Goal: Transaction & Acquisition: Purchase product/service

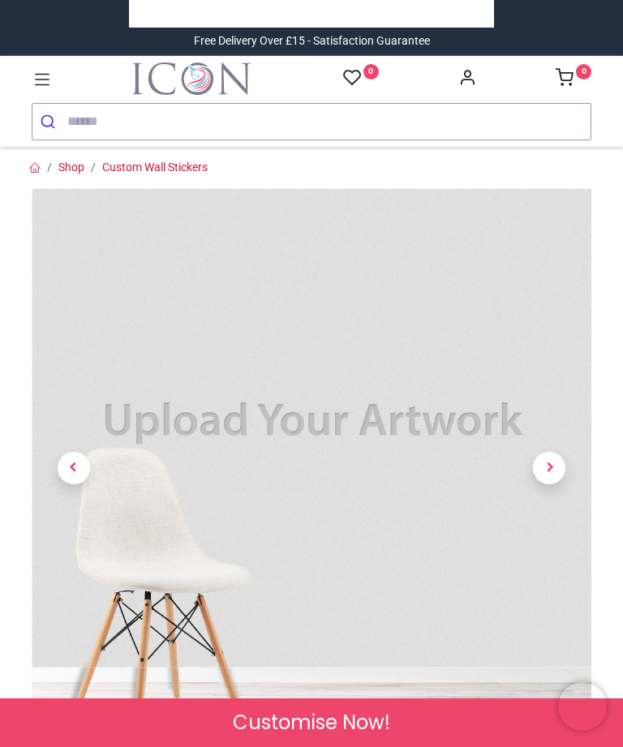
scroll to position [-31, 0]
click at [118, 114] on div "0 0 Home Wall Stickers Decor" at bounding box center [311, 101] width 584 height 78
click at [163, 95] on img "Logo of Icon Wall Stickers" at bounding box center [191, 78] width 118 height 32
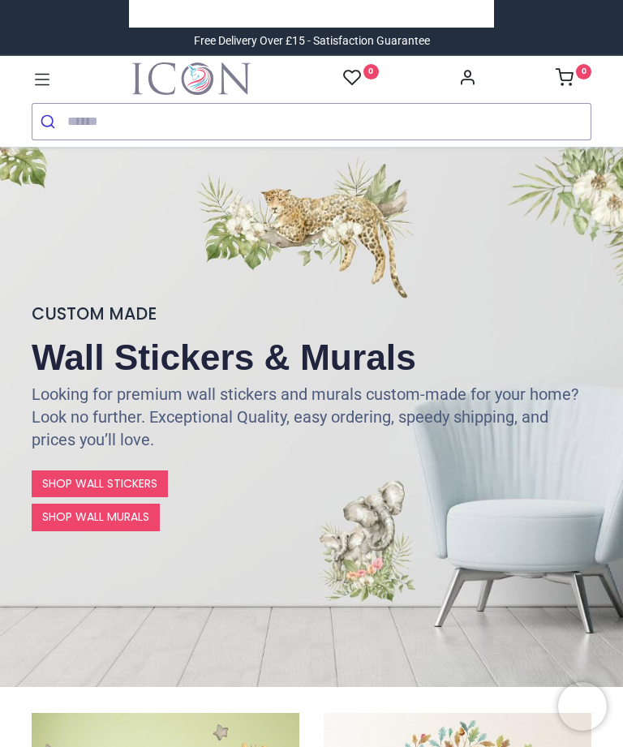
click at [36, 79] on icon at bounding box center [42, 79] width 15 height 11
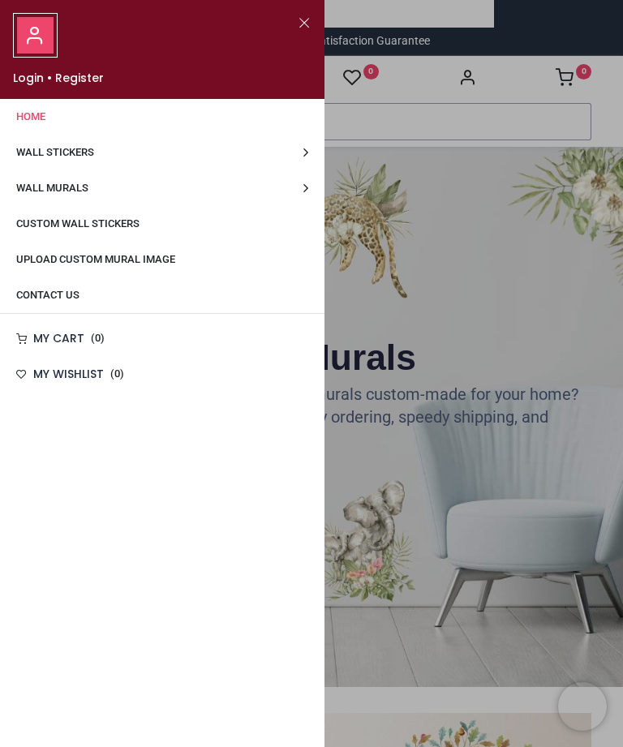
click at [74, 194] on span "Wall Murals" at bounding box center [52, 188] width 72 height 12
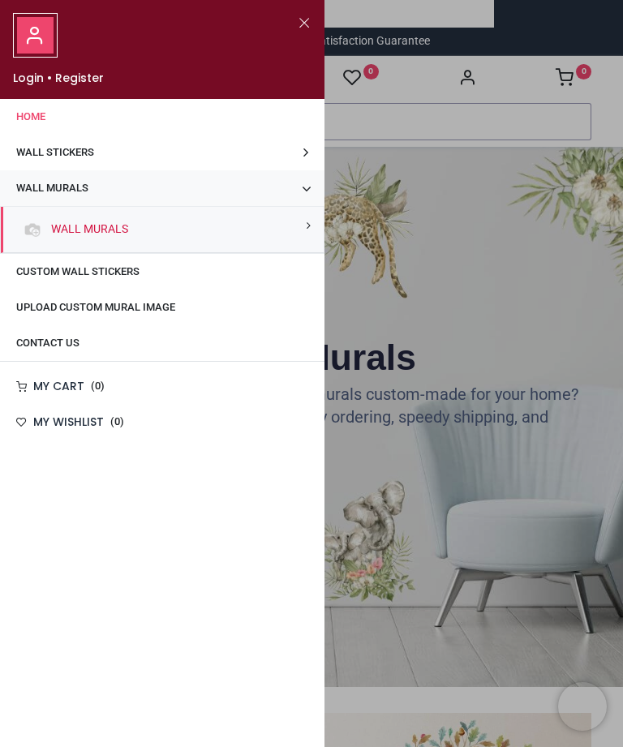
click at [486, 177] on div at bounding box center [311, 373] width 623 height 747
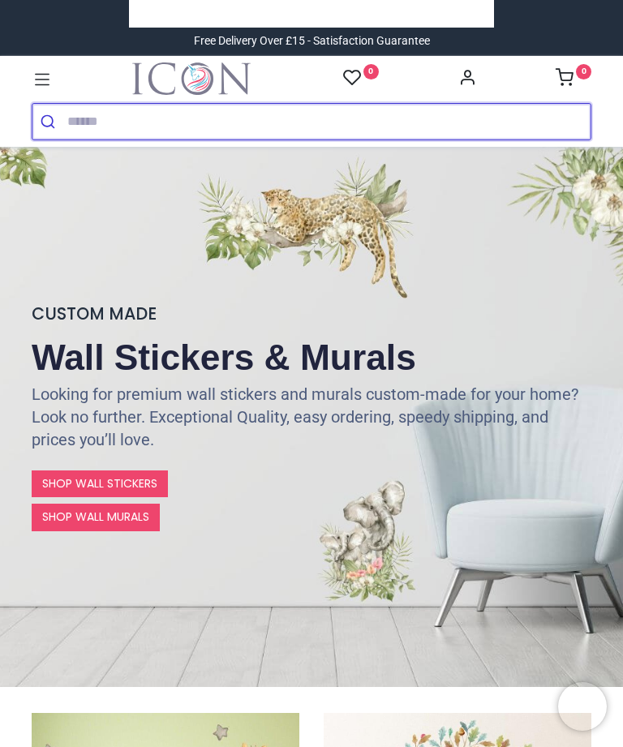
click at [109, 131] on input "search" at bounding box center [328, 122] width 523 height 36
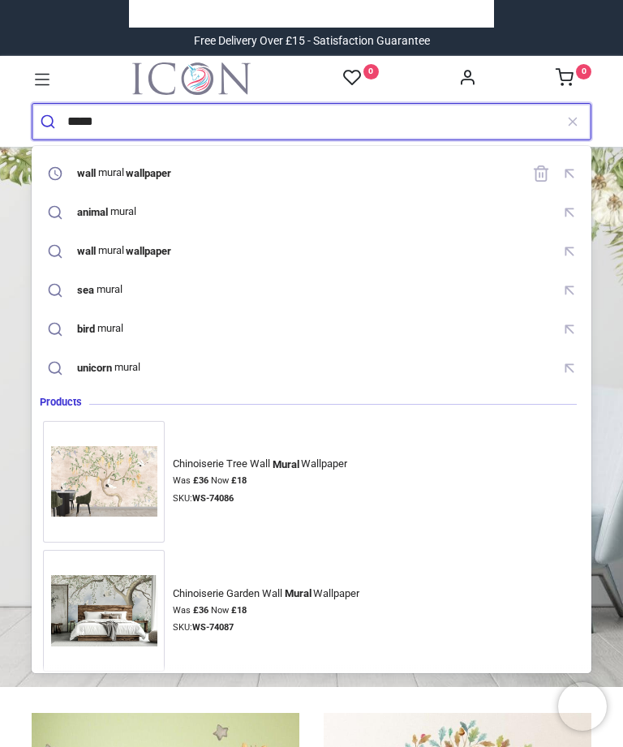
click at [166, 169] on mark "wallpaper" at bounding box center [148, 173] width 49 height 16
type input "**********"
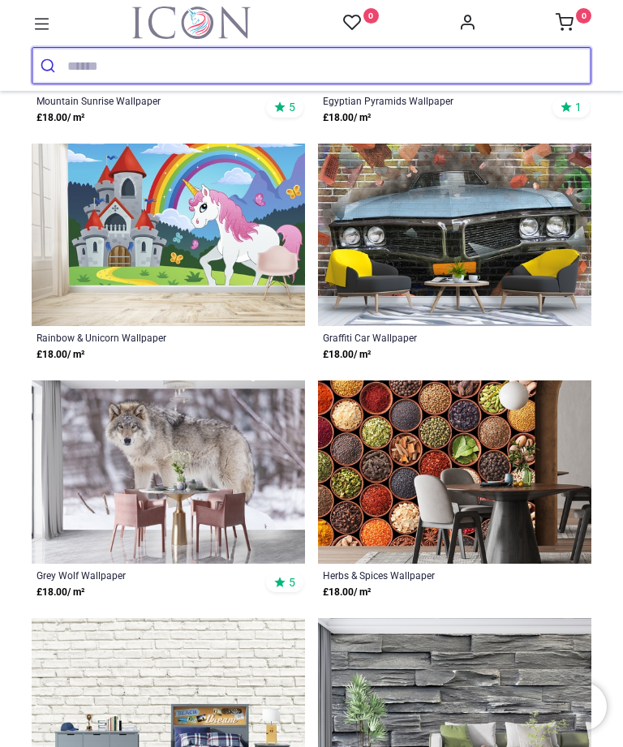
scroll to position [9435, 0]
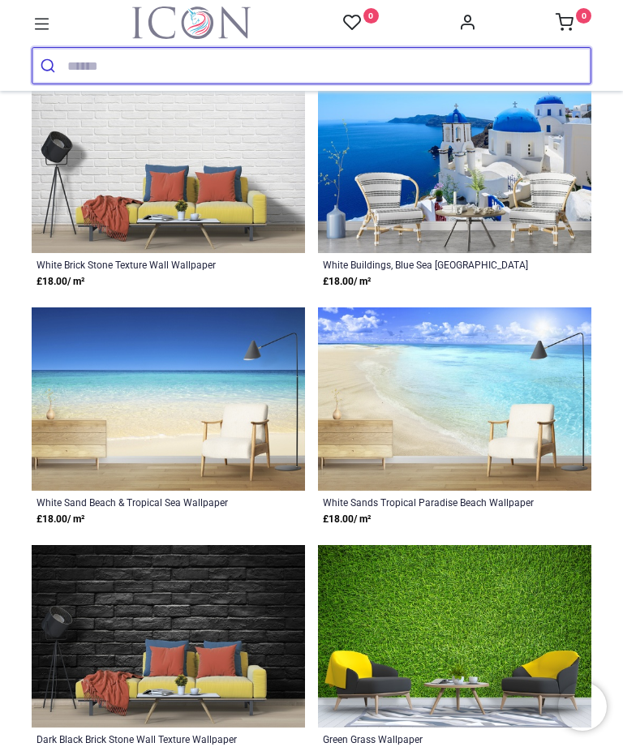
scroll to position [12772, 0]
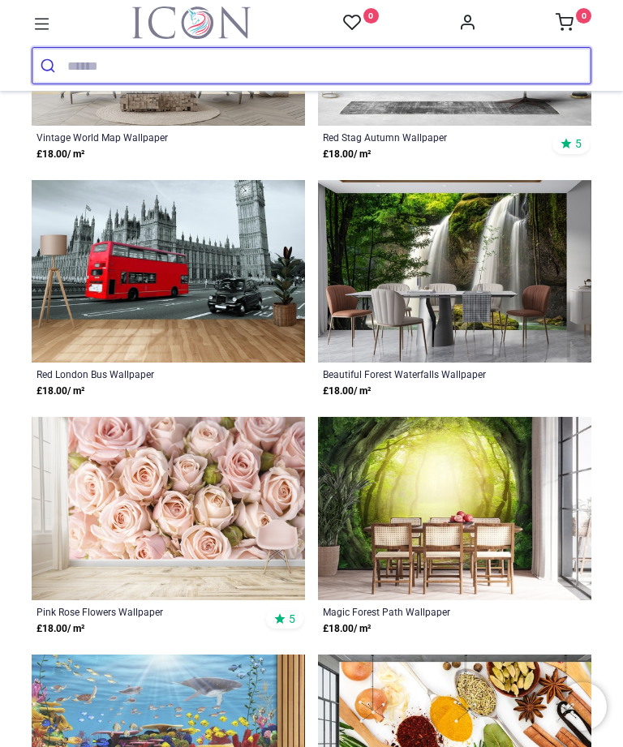
scroll to position [10265, 0]
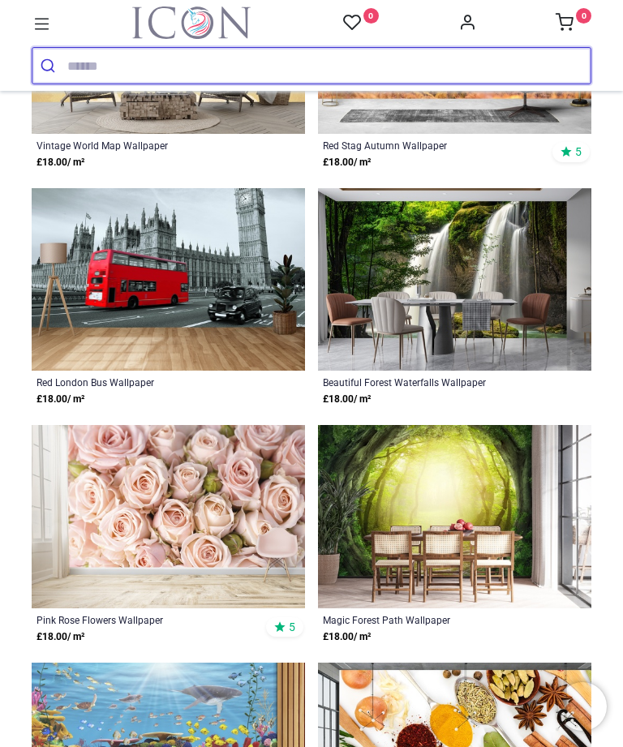
click at [82, 49] on input "search" at bounding box center [328, 66] width 523 height 36
click at [87, 66] on input "search" at bounding box center [328, 66] width 523 height 36
click at [88, 65] on input "search" at bounding box center [328, 66] width 523 height 36
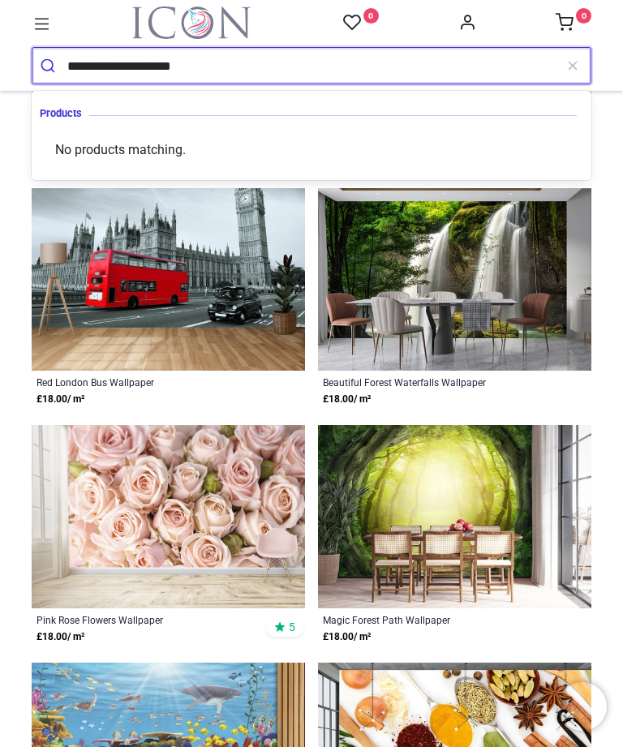
click at [74, 115] on span "Products" at bounding box center [65, 113] width 50 height 13
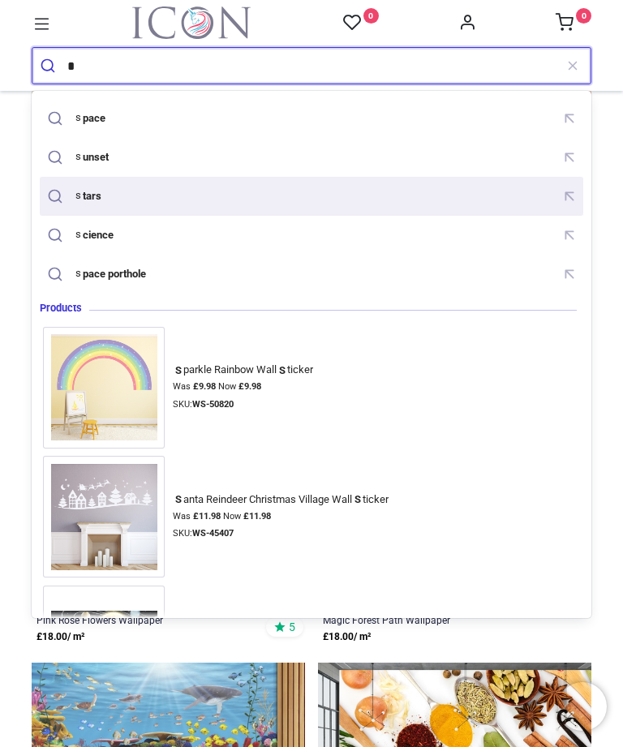
click at [83, 199] on mark "tars" at bounding box center [92, 195] width 23 height 16
type input "*****"
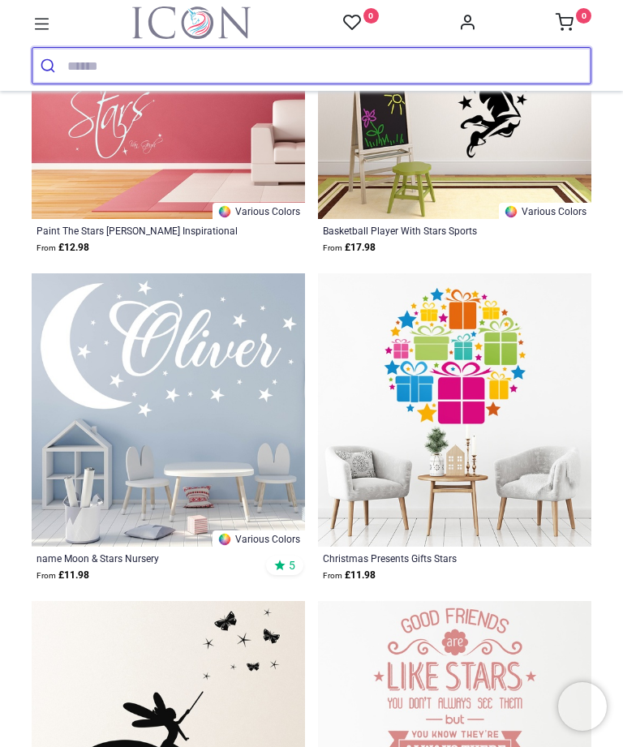
scroll to position [6197, 0]
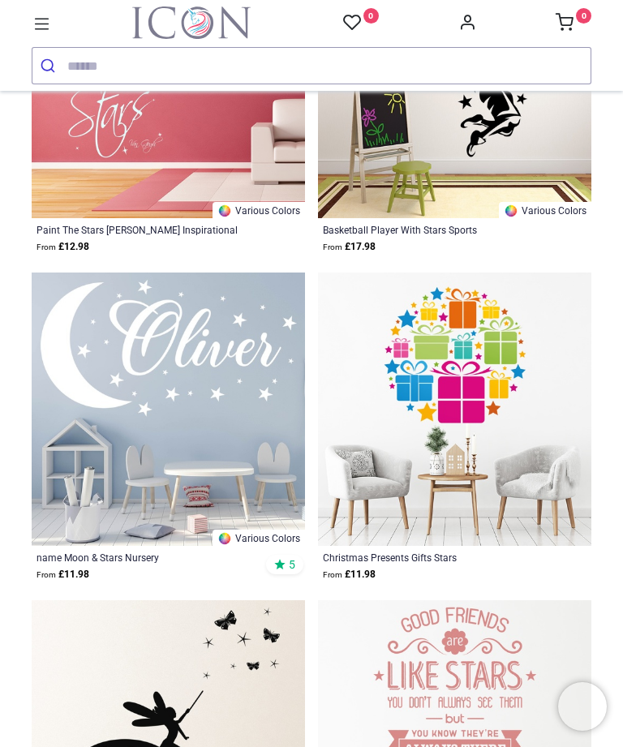
click at [190, 443] on img at bounding box center [168, 408] width 273 height 273
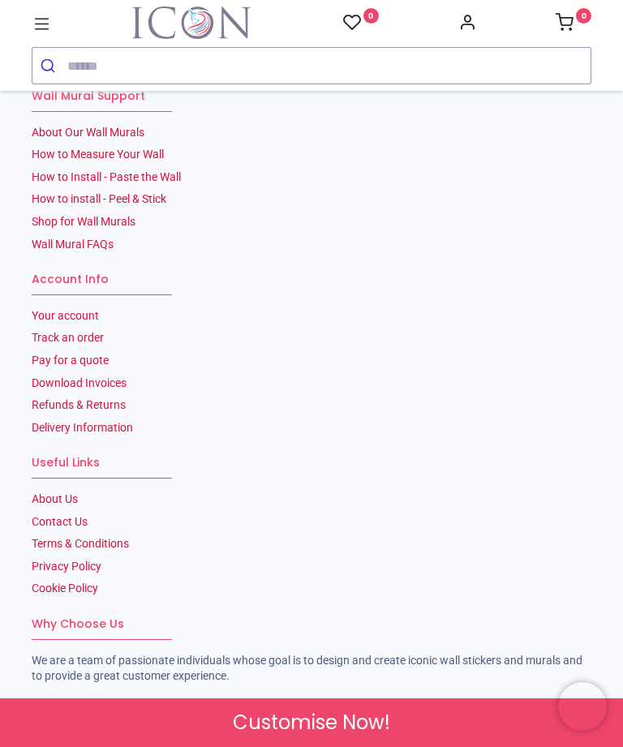
scroll to position [3659, 0]
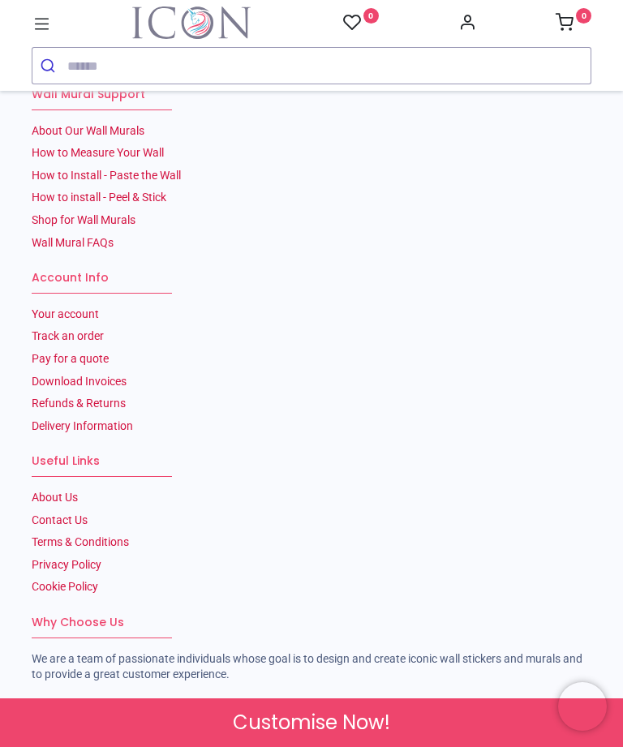
click at [99, 58] on input "search" at bounding box center [328, 66] width 523 height 36
click at [109, 75] on input "search" at bounding box center [328, 66] width 523 height 36
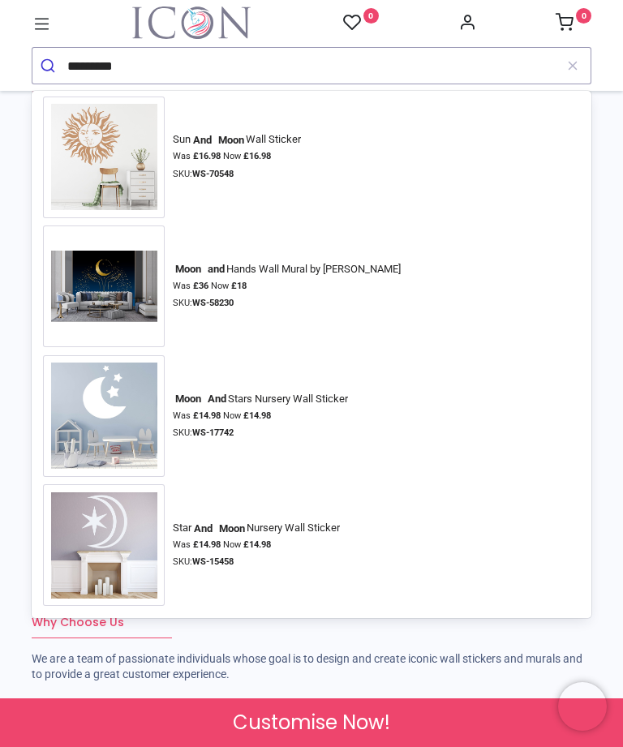
scroll to position [36, 0]
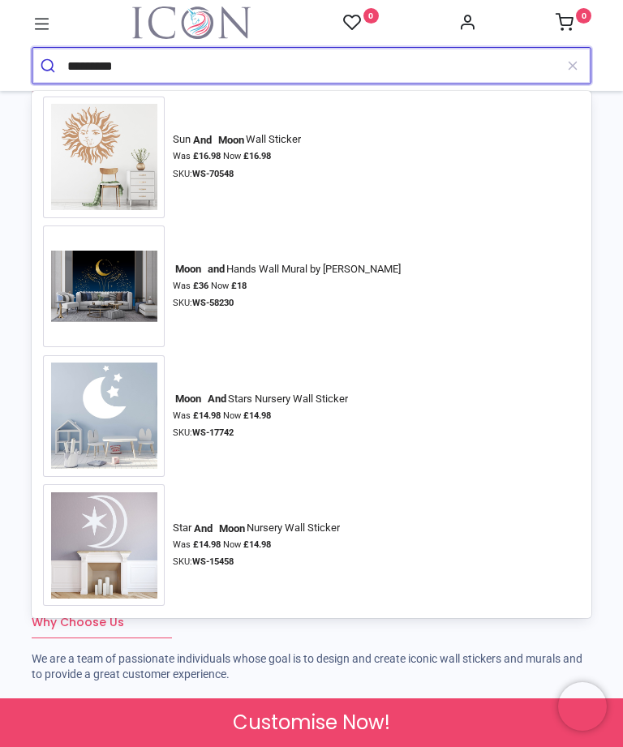
click at [185, 75] on input "********" at bounding box center [310, 66] width 486 height 36
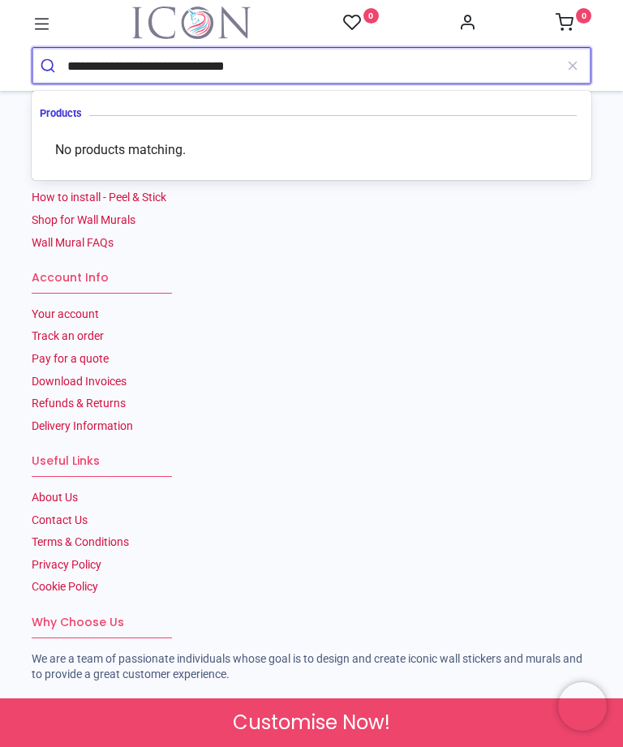
type input "**********"
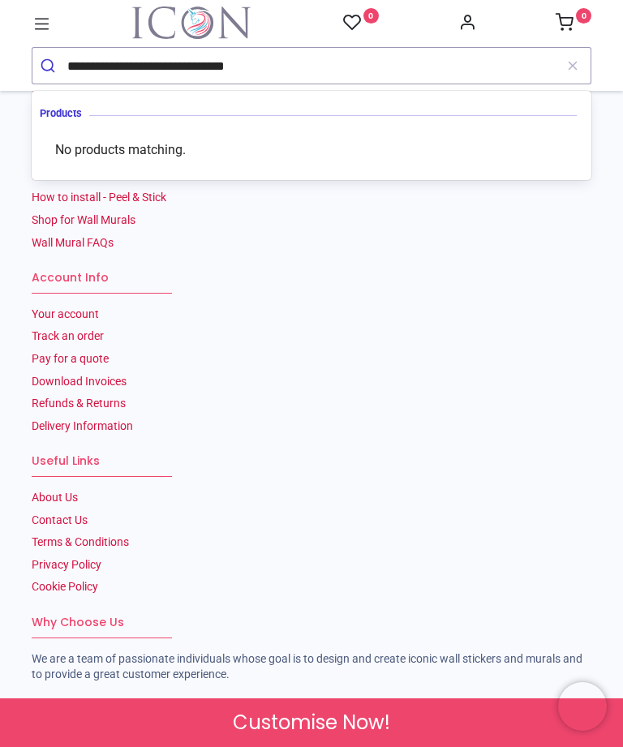
click at [45, 61] on icon "submit" at bounding box center [48, 66] width 16 height 16
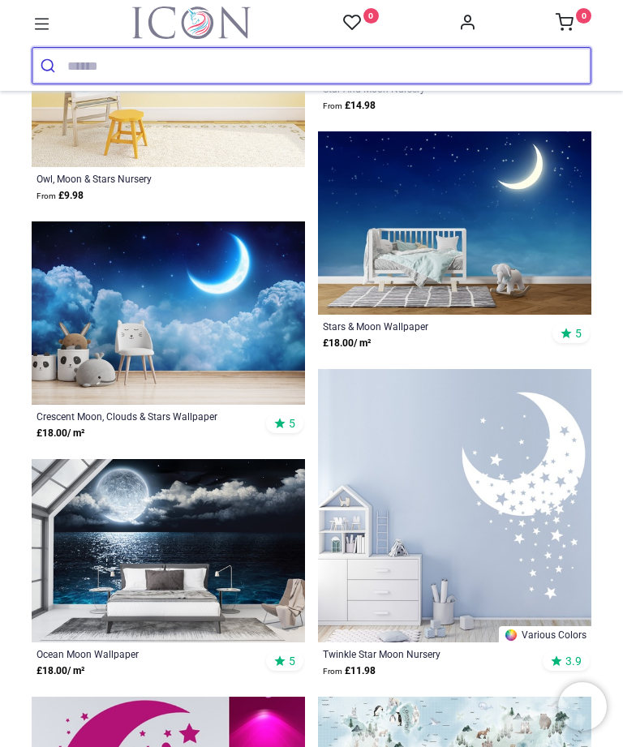
scroll to position [2319, 0]
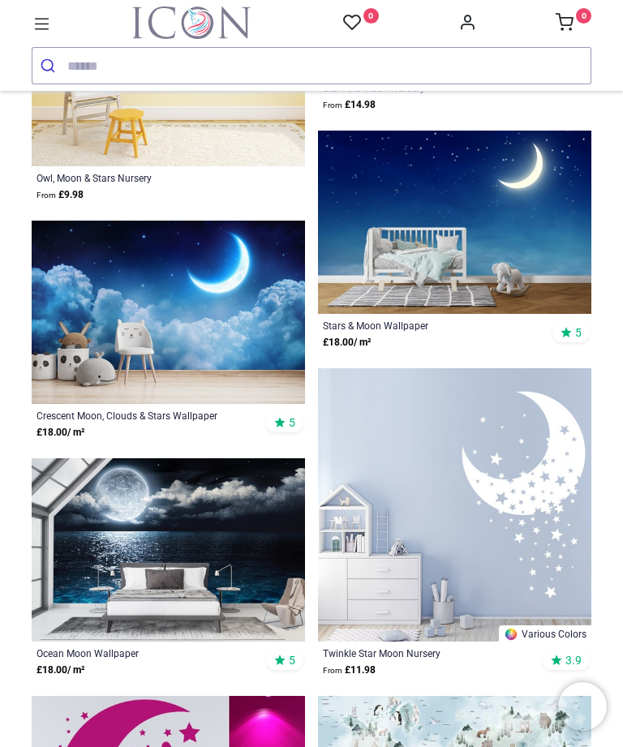
click at [216, 326] on img at bounding box center [168, 312] width 273 height 183
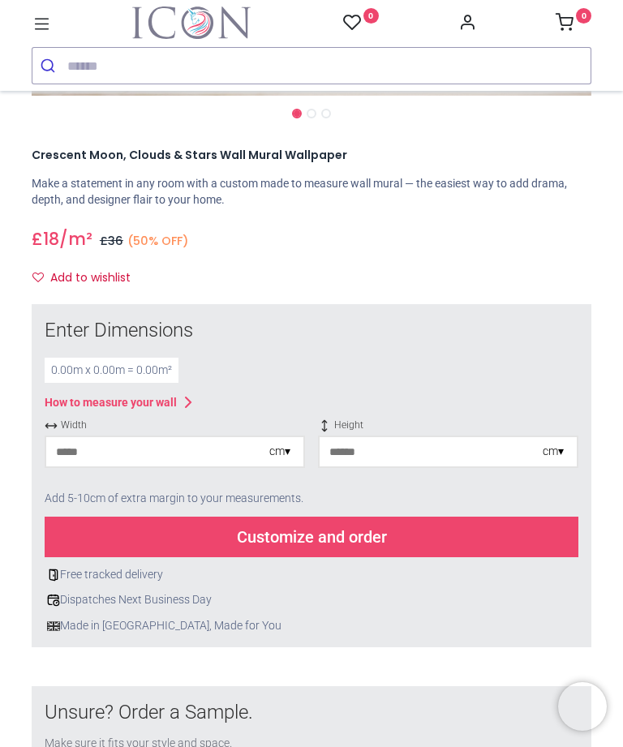
scroll to position [411, 0]
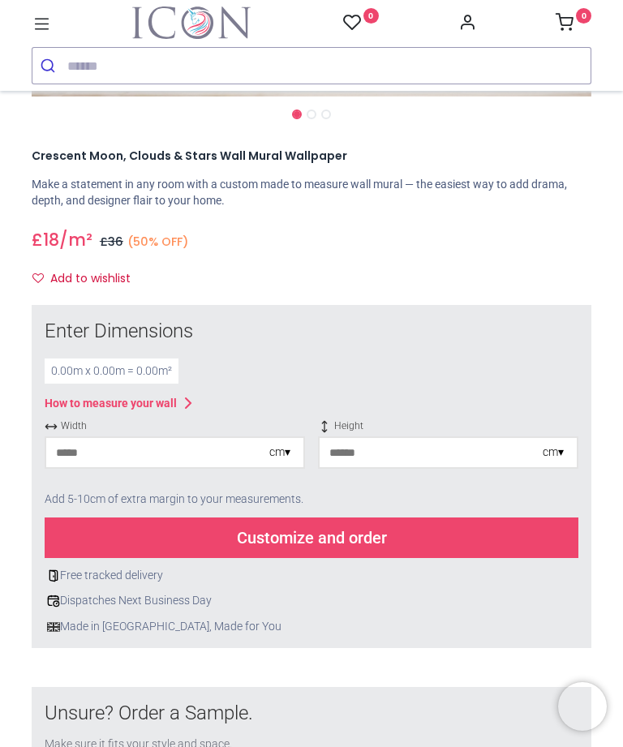
click at [349, 539] on div "Customize and order" at bounding box center [311, 537] width 533 height 41
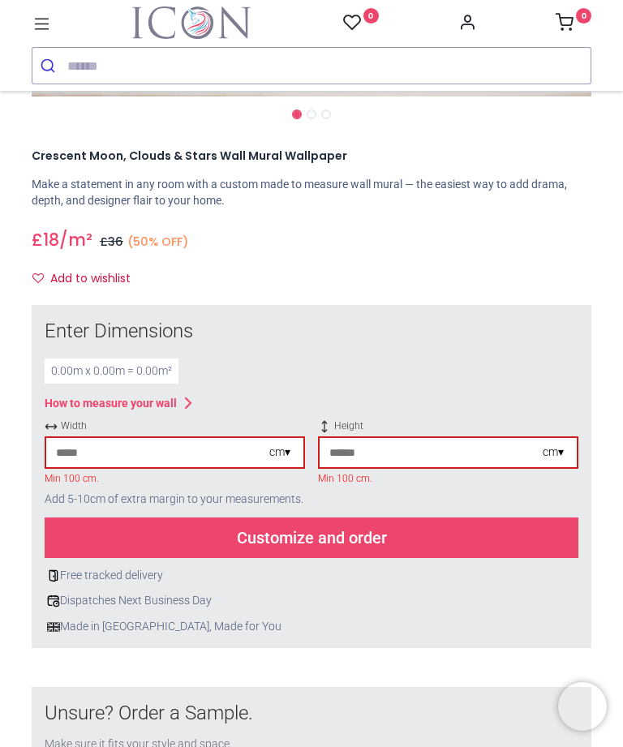
click at [353, 536] on div "Customize and order" at bounding box center [311, 537] width 533 height 41
click at [357, 545] on div "Customize and order" at bounding box center [311, 537] width 533 height 41
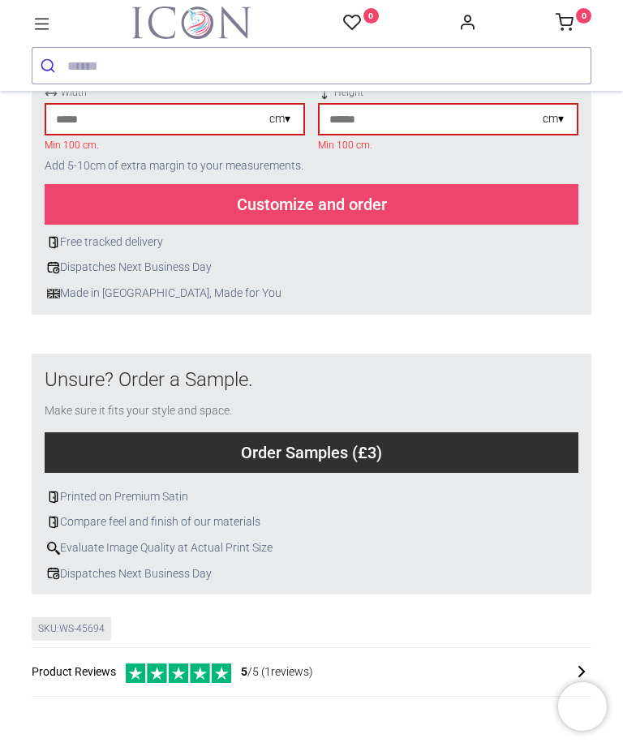
scroll to position [743, 0]
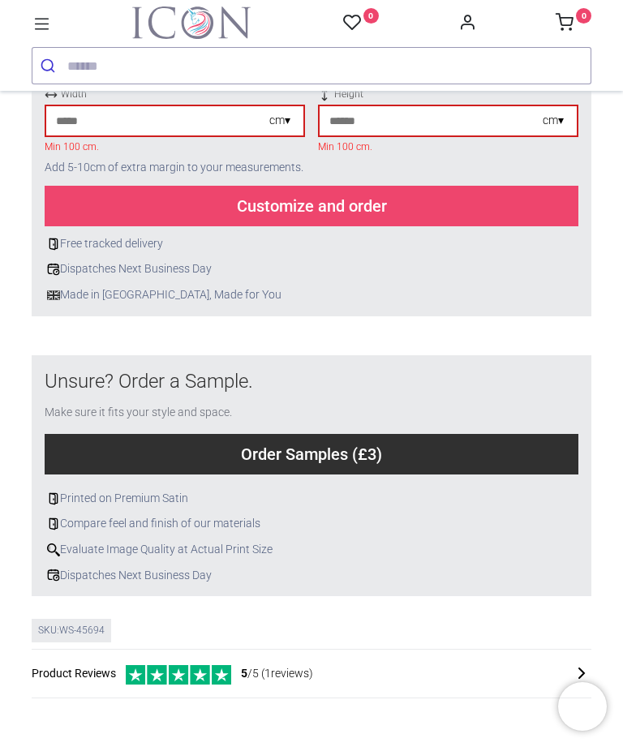
click at [328, 447] on div "Order Samples (£3)" at bounding box center [311, 454] width 533 height 41
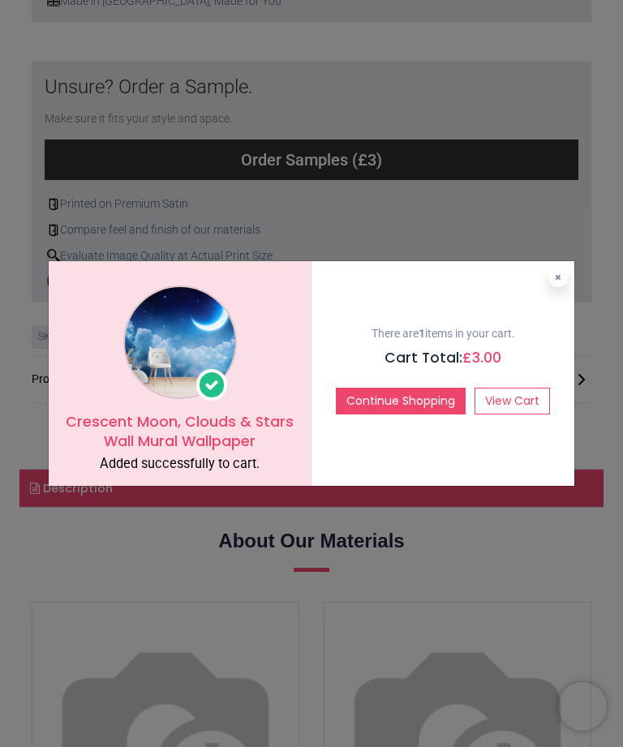
click at [517, 401] on link "View Cart" at bounding box center [511, 402] width 75 height 28
click at [189, 339] on img at bounding box center [180, 342] width 114 height 114
click at [520, 405] on link "View Cart" at bounding box center [511, 402] width 75 height 28
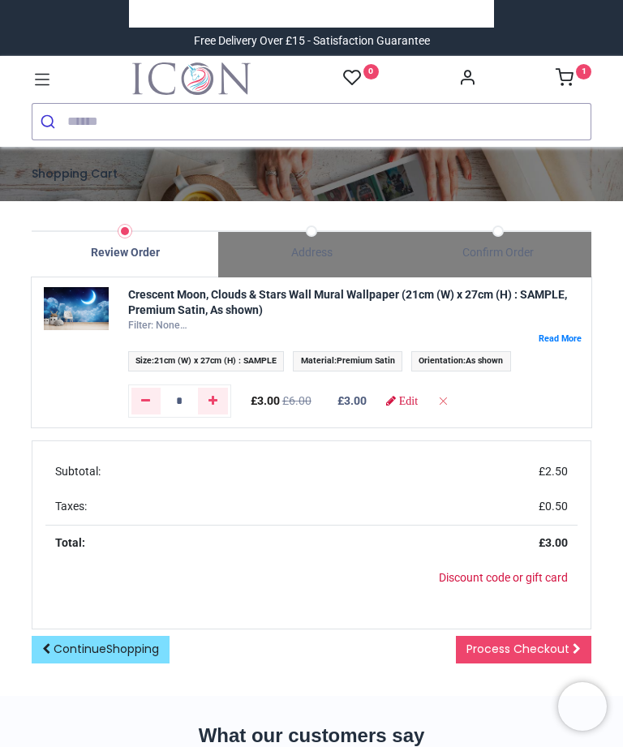
click at [79, 303] on img at bounding box center [76, 308] width 65 height 43
click at [571, 333] on label at bounding box center [355, 338] width 454 height 12
click at [561, 345] on label at bounding box center [355, 338] width 454 height 12
click at [563, 333] on label at bounding box center [355, 338] width 454 height 12
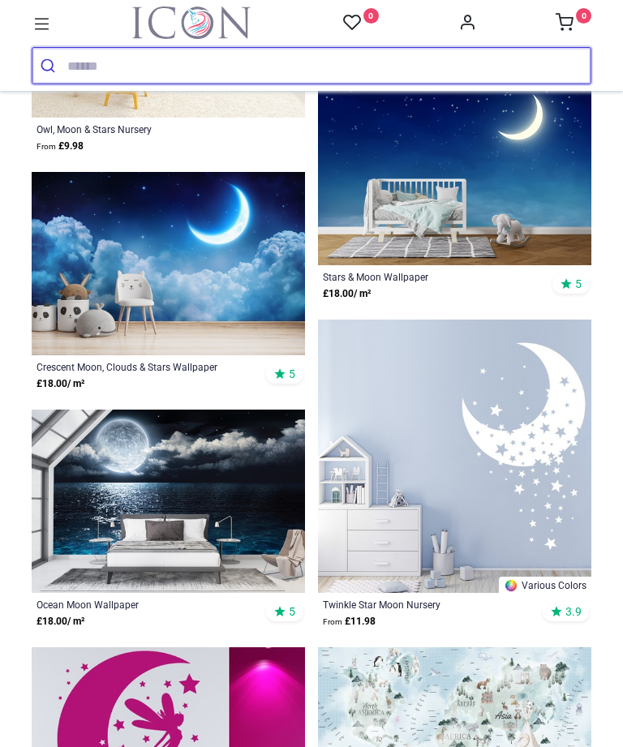
scroll to position [2371, 0]
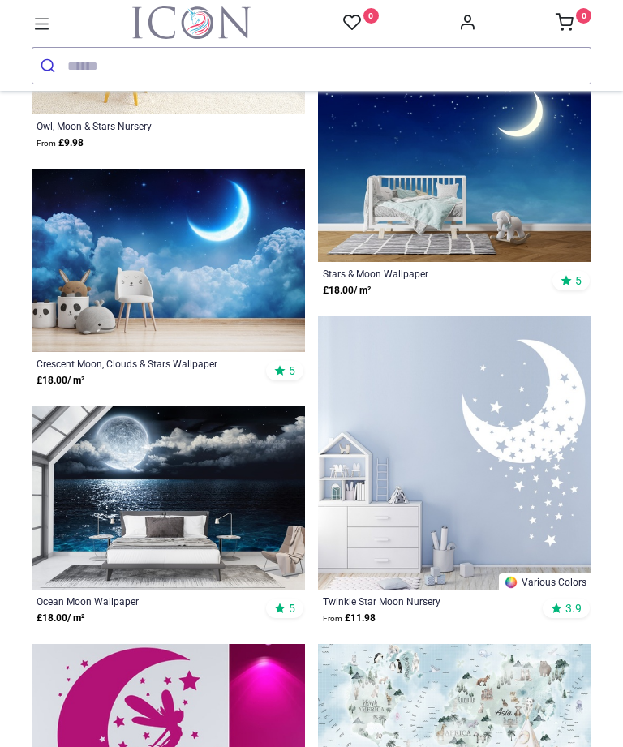
click at [197, 262] on img at bounding box center [168, 260] width 273 height 183
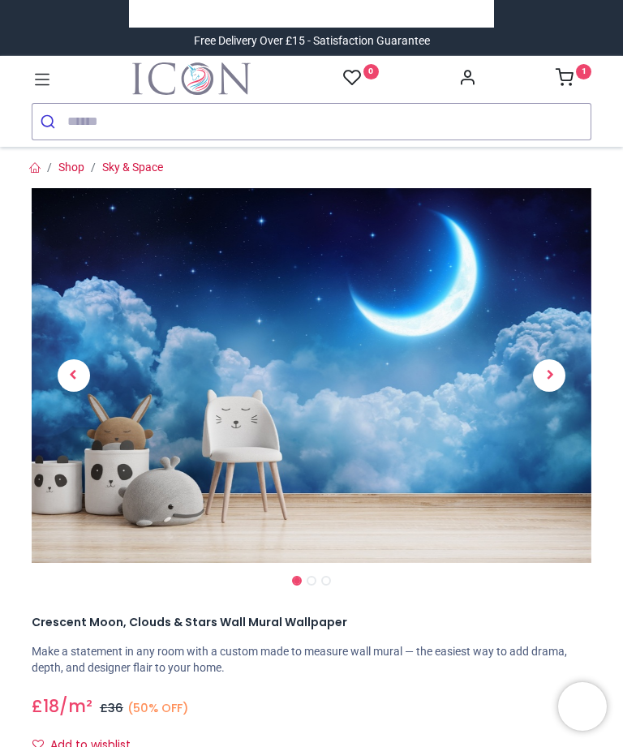
click at [551, 366] on span "Next" at bounding box center [549, 375] width 32 height 32
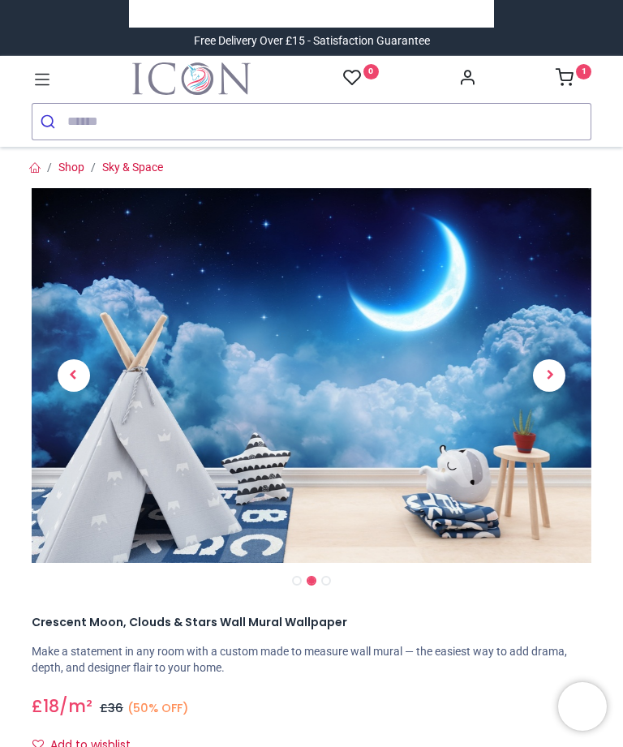
click at [548, 370] on span "Next" at bounding box center [549, 375] width 32 height 32
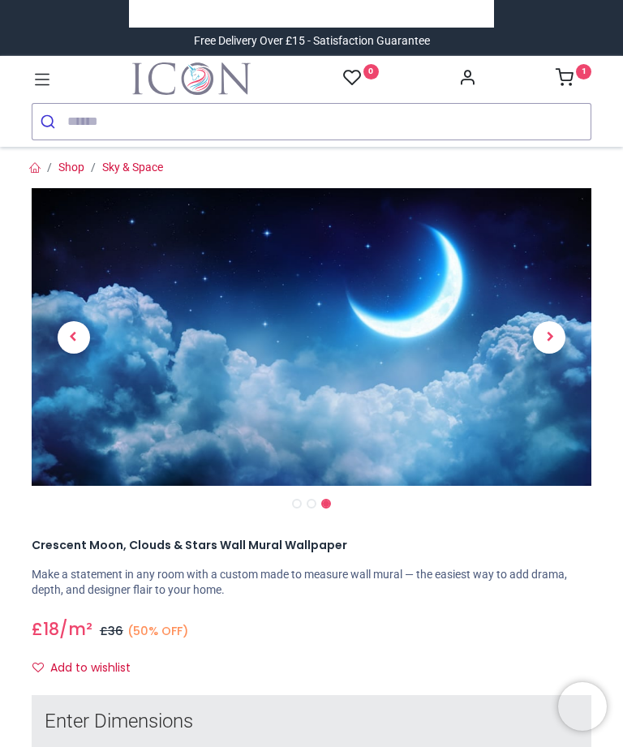
click at [549, 341] on span "Next" at bounding box center [549, 337] width 32 height 32
